Goal: Obtain resource: Obtain resource

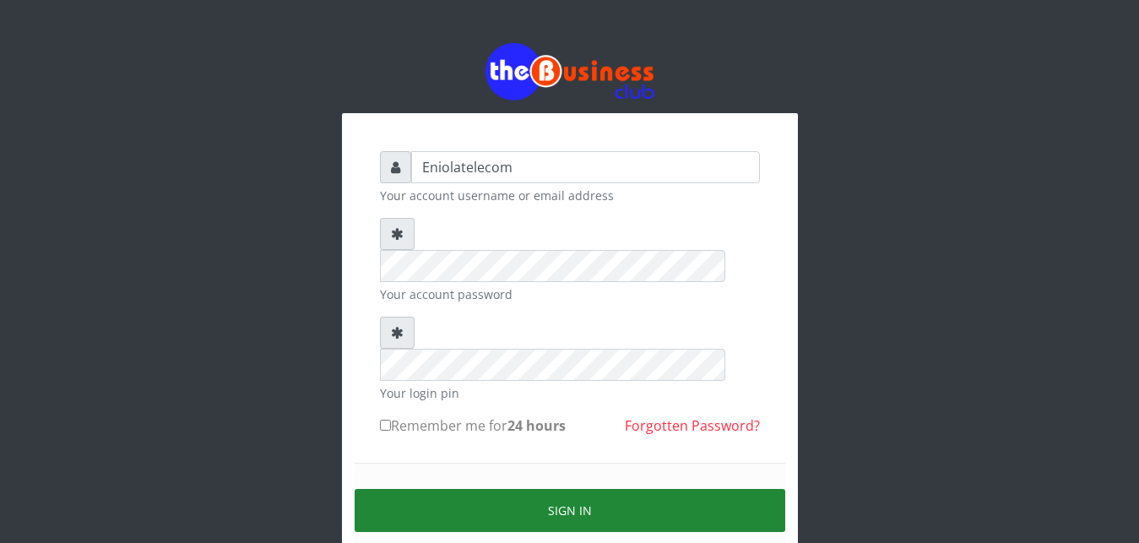
click at [571, 489] on button "Sign in" at bounding box center [569, 510] width 430 height 43
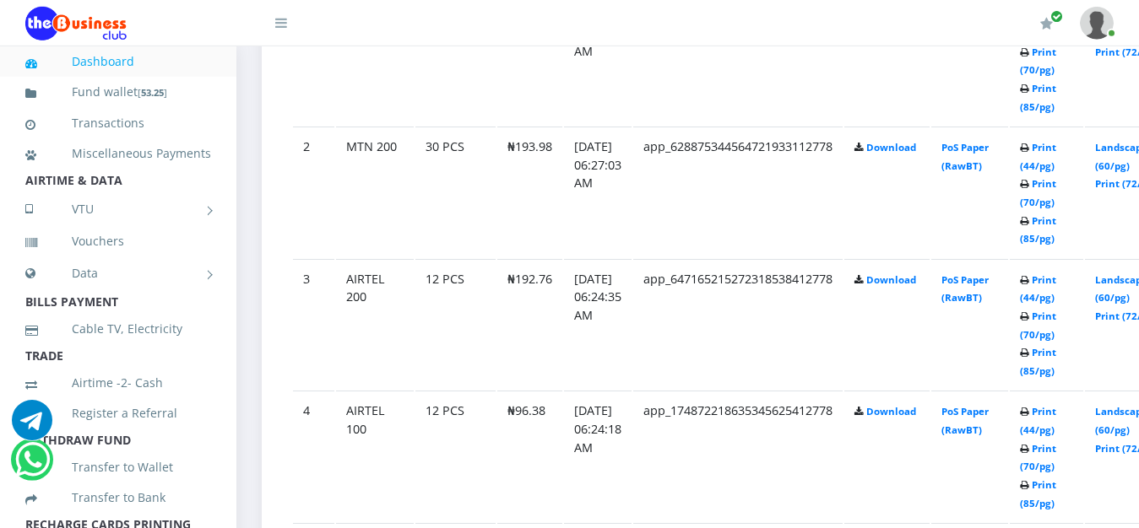
scroll to position [1076, 0]
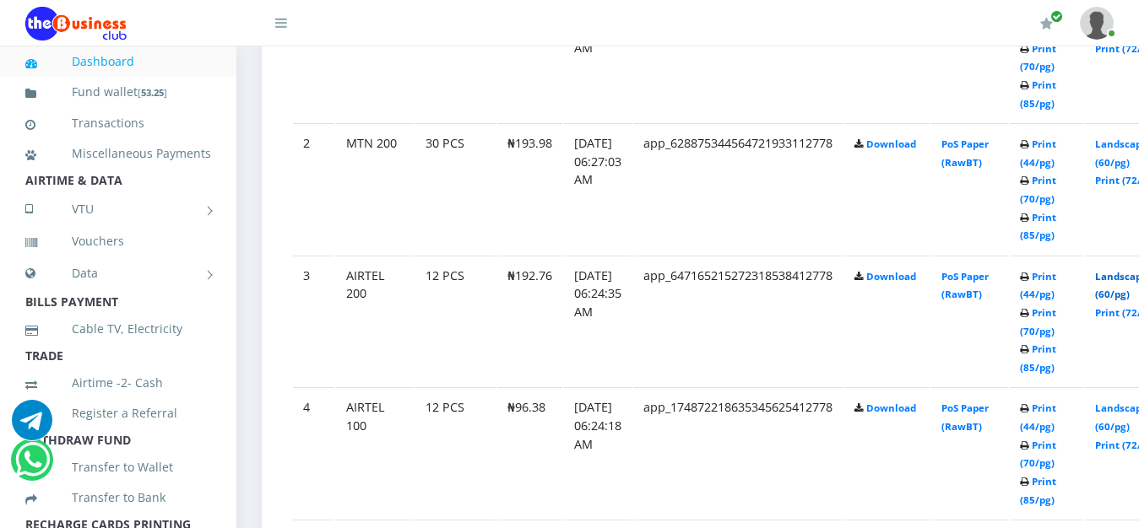
click at [1125, 281] on link "Landscape (60/pg)" at bounding box center [1121, 285] width 52 height 31
click at [1123, 281] on link "Landscape (60/pg)" at bounding box center [1121, 285] width 52 height 31
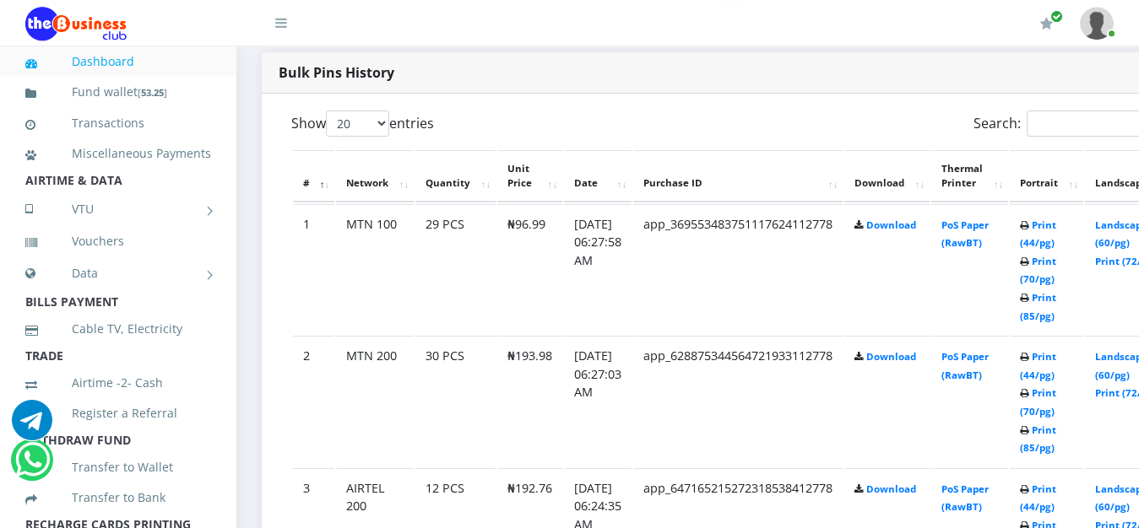
scroll to position [861, 0]
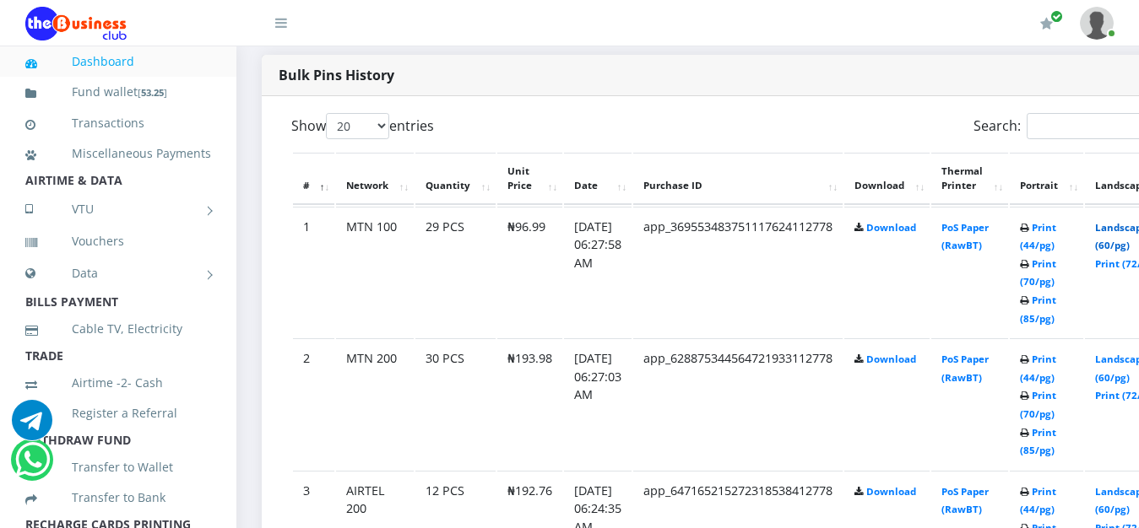
click at [1131, 232] on link "Landscape (60/pg)" at bounding box center [1121, 236] width 52 height 31
click at [1126, 359] on link "Landscape (60/pg)" at bounding box center [1121, 368] width 52 height 31
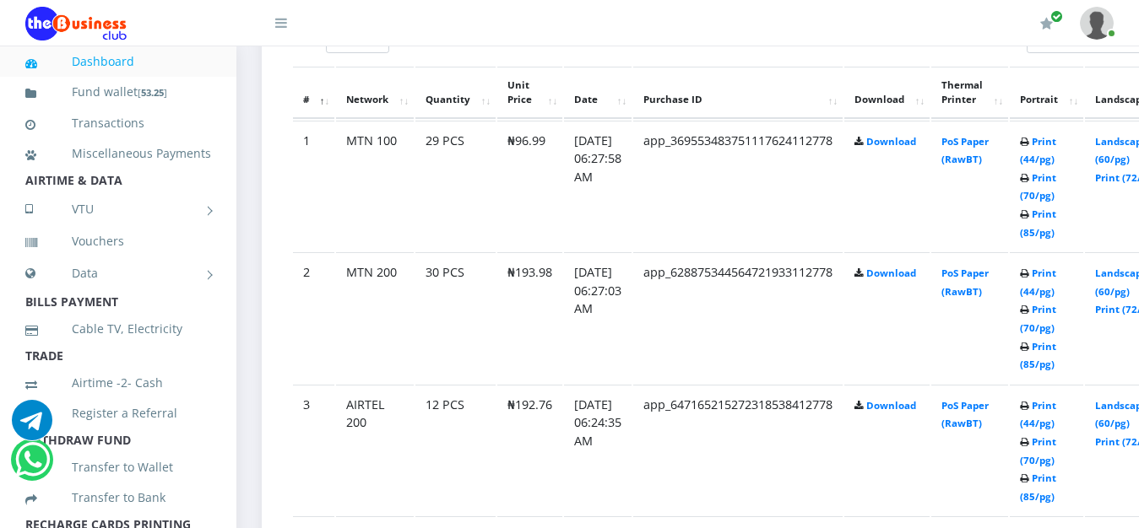
scroll to position [990, 0]
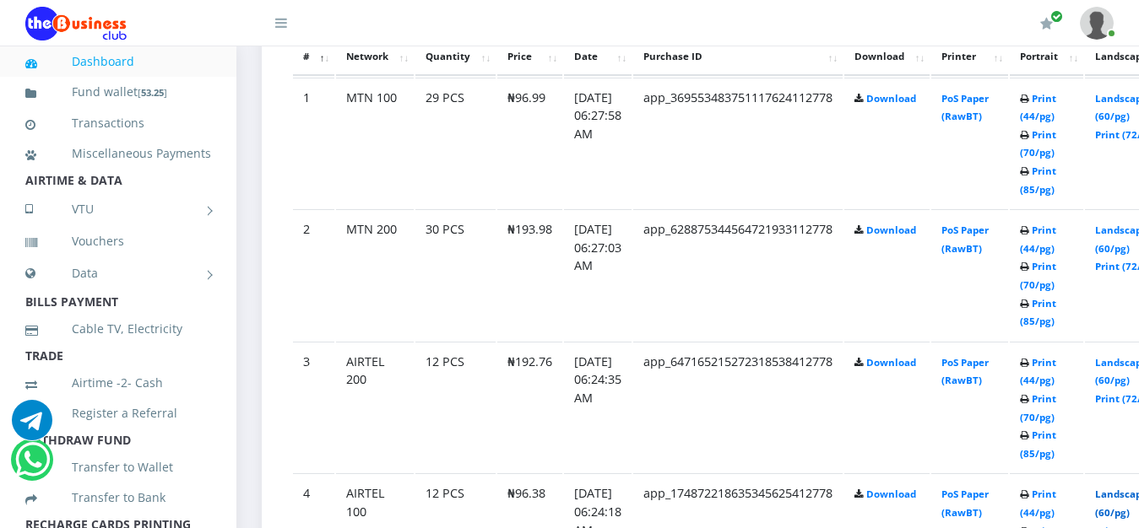
click at [1133, 502] on link "Landscape (60/pg)" at bounding box center [1121, 503] width 52 height 31
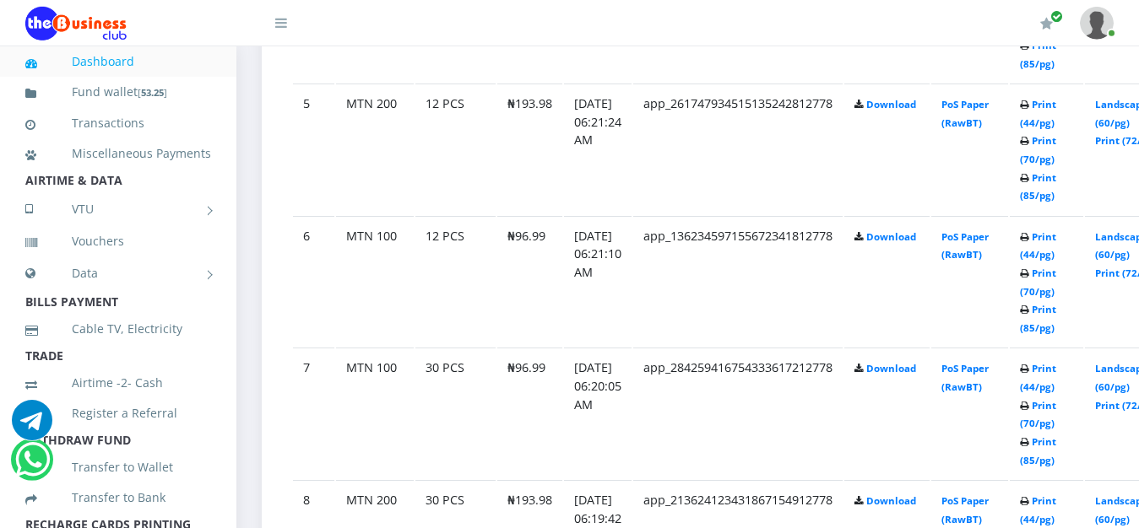
scroll to position [1521, 0]
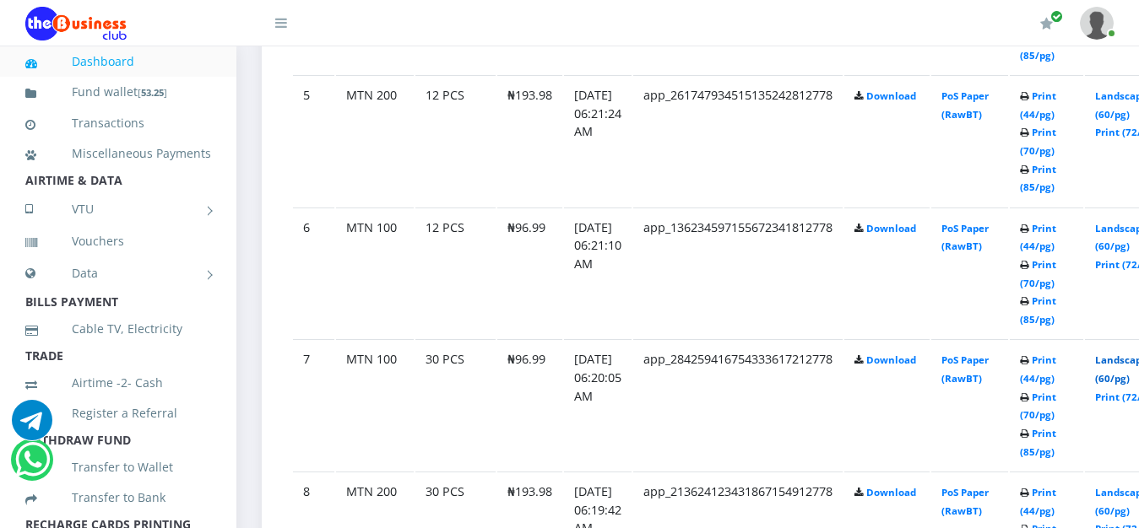
click at [1127, 364] on link "Landscape (60/pg)" at bounding box center [1121, 369] width 52 height 31
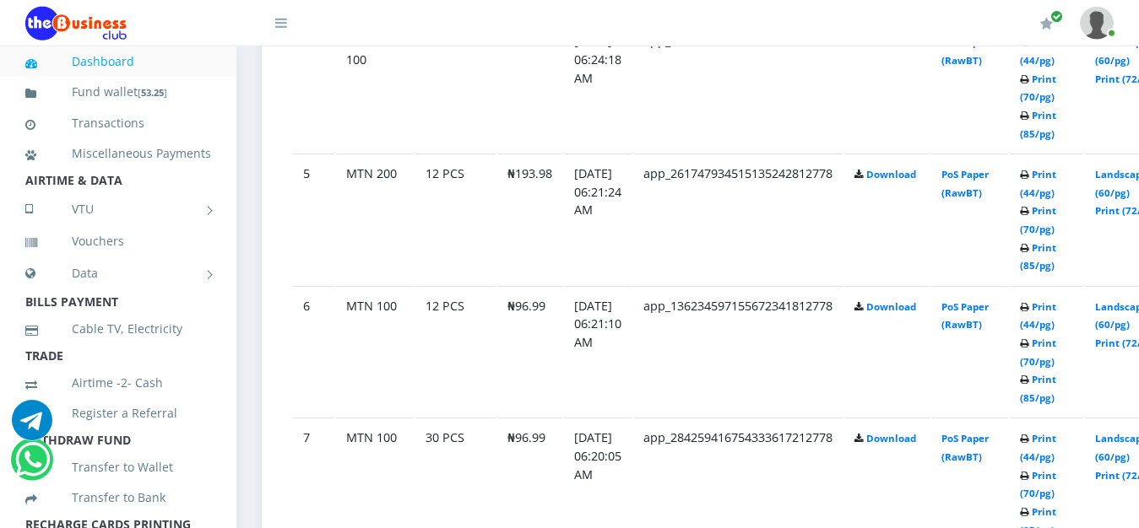
scroll to position [1435, 0]
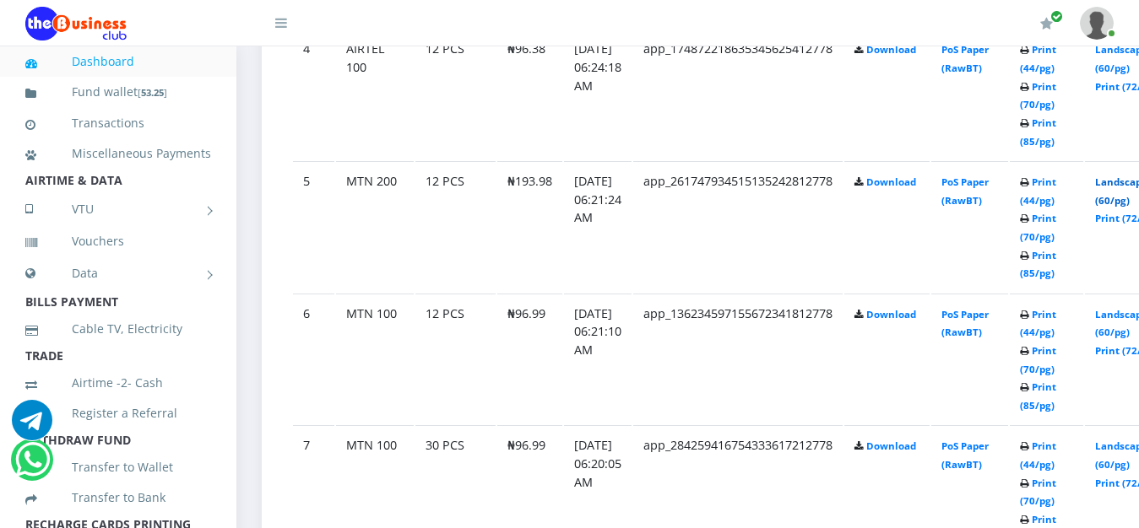
click at [1134, 187] on link "Landscape (60/pg)" at bounding box center [1121, 191] width 52 height 31
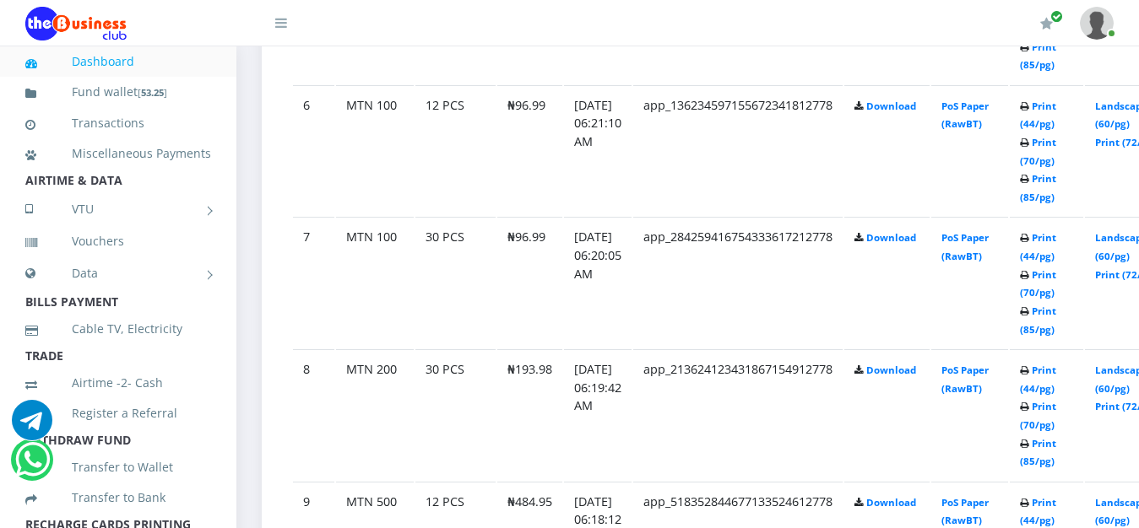
scroll to position [1650, 0]
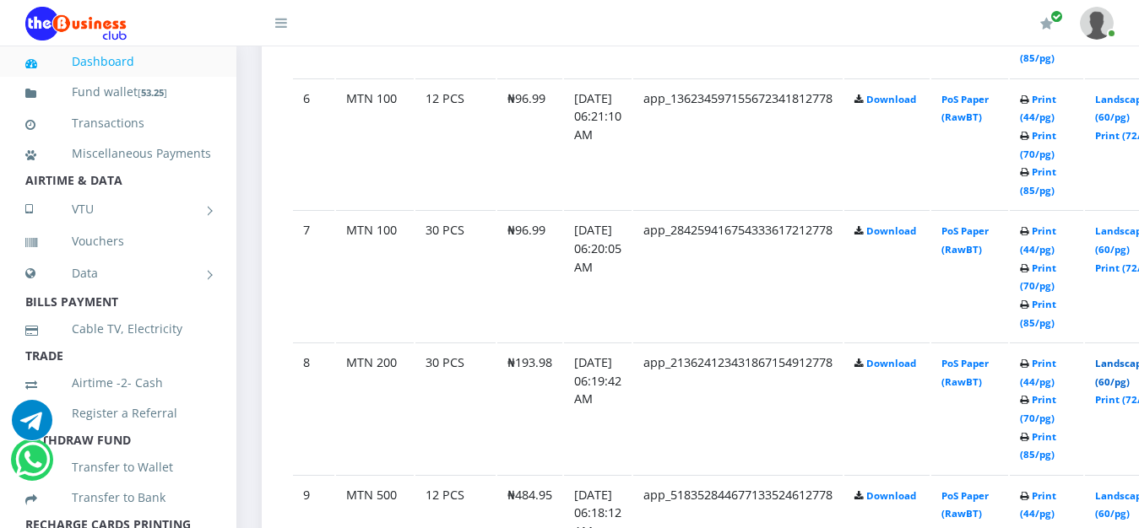
click at [1128, 373] on link "Landscape (60/pg)" at bounding box center [1121, 372] width 52 height 31
click at [1127, 500] on link "Landscape (60/pg)" at bounding box center [1121, 505] width 52 height 31
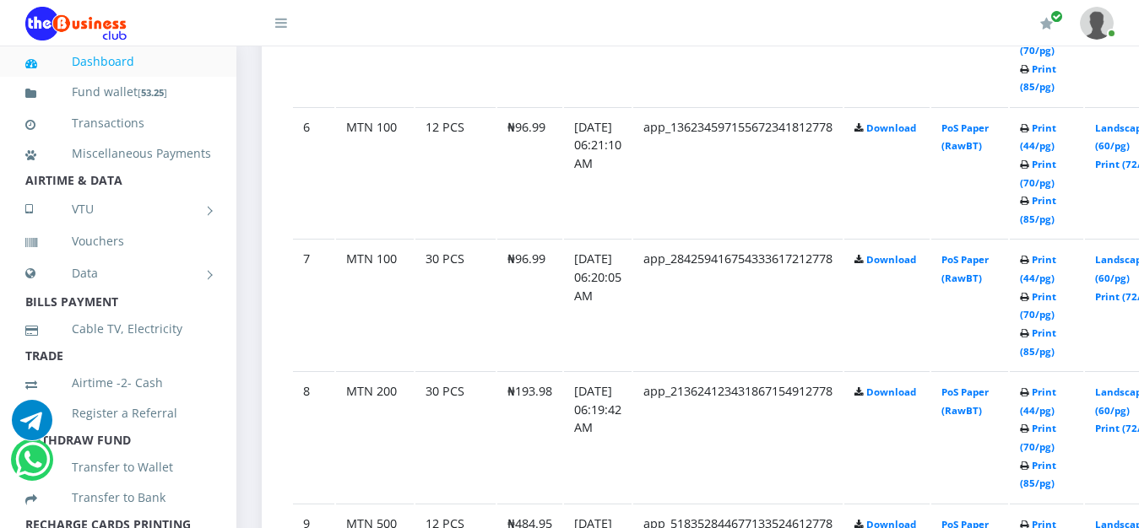
scroll to position [1578, 0]
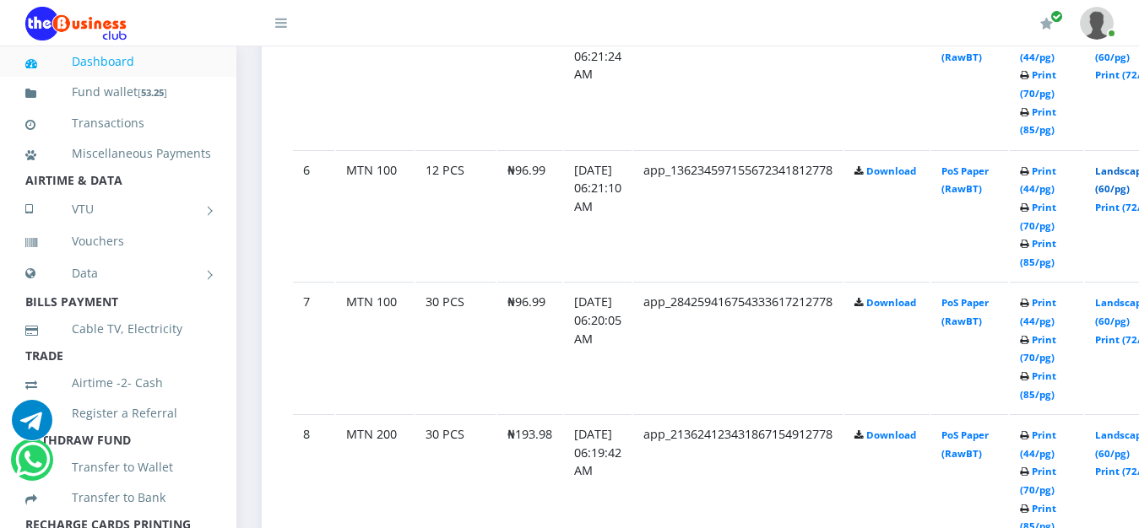
click at [1129, 175] on link "Landscape (60/pg)" at bounding box center [1121, 180] width 52 height 31
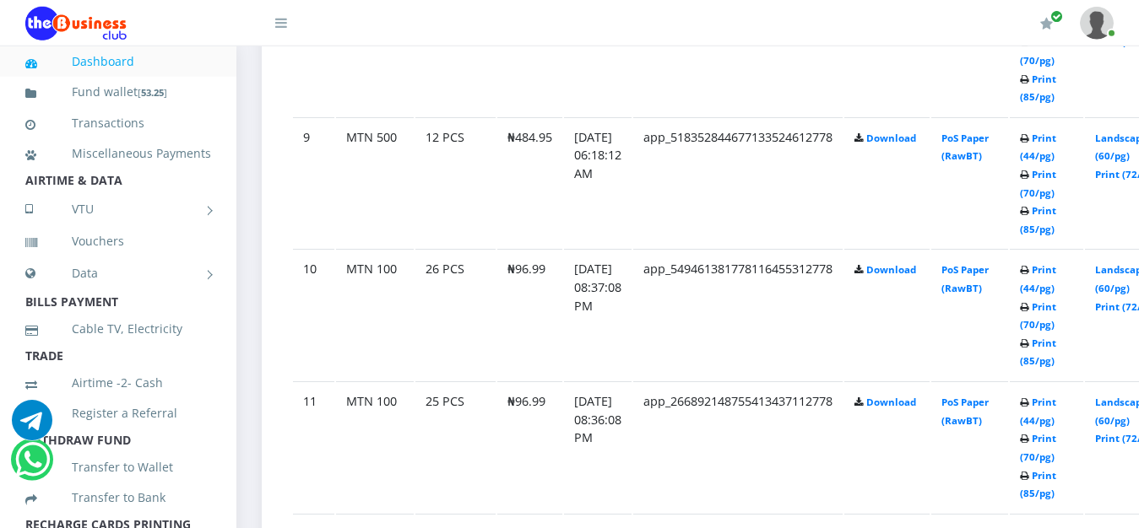
scroll to position [2052, 0]
